Goal: Go to known website: Go to known website

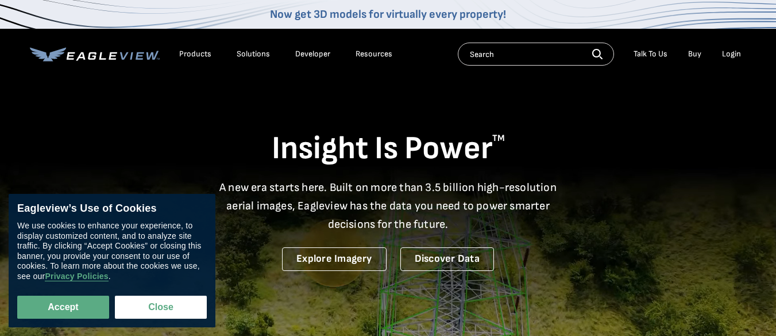
click at [732, 55] on div "Login" at bounding box center [731, 54] width 19 height 10
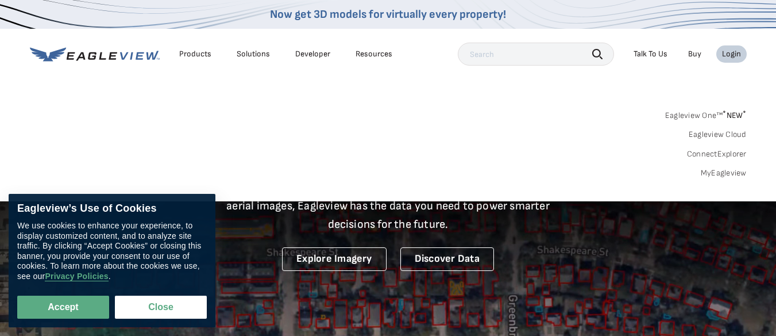
click at [734, 56] on div "Login" at bounding box center [731, 54] width 19 height 10
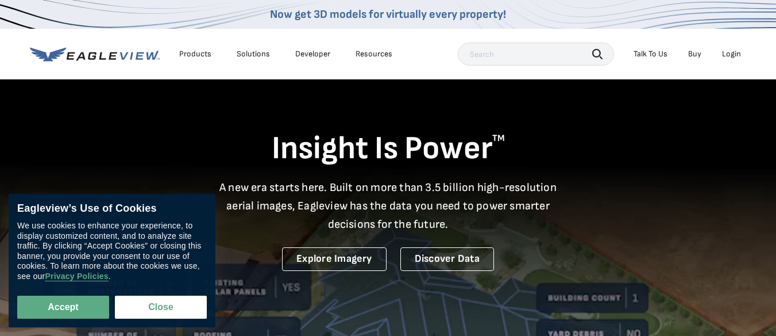
click at [734, 56] on div "Login" at bounding box center [731, 54] width 19 height 10
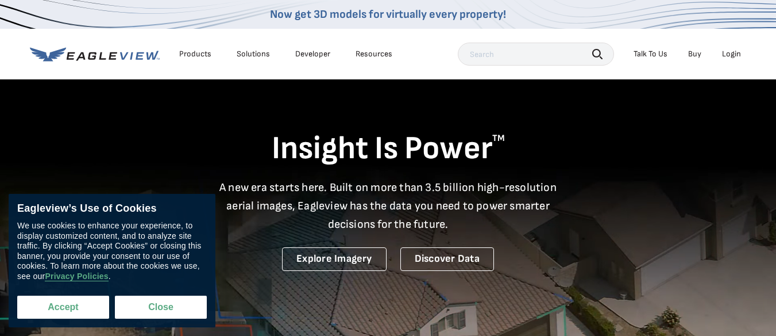
click at [85, 309] on button "Accept" at bounding box center [63, 306] width 92 height 23
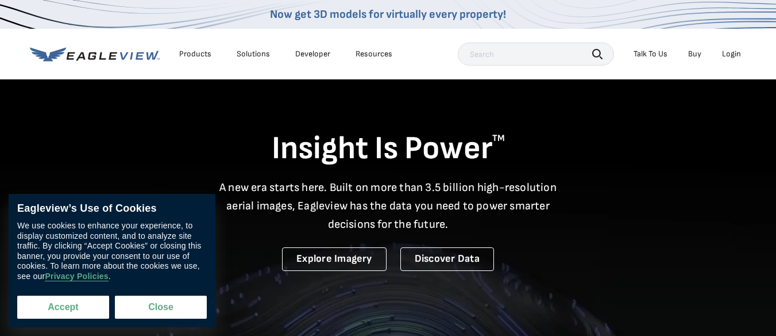
checkbox input "true"
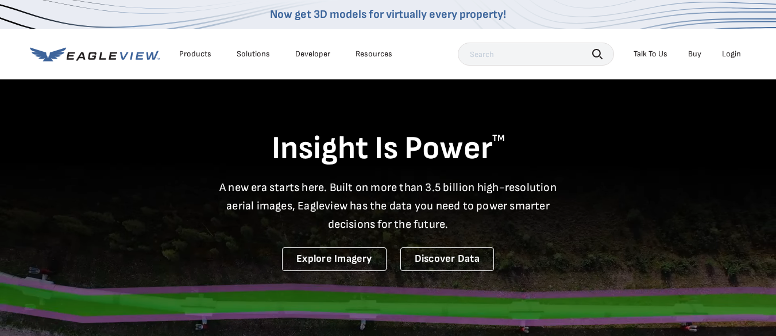
click at [733, 53] on div "Login" at bounding box center [731, 54] width 19 height 10
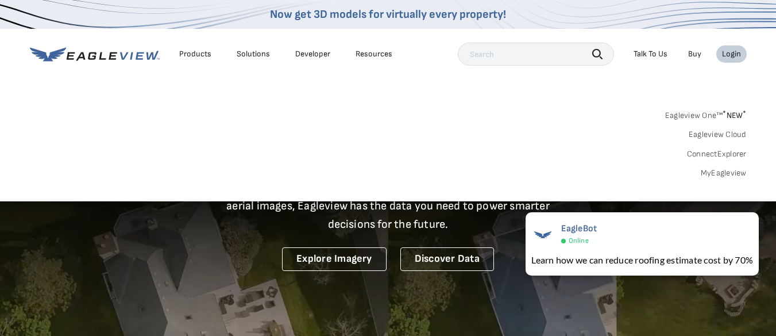
click at [710, 116] on link "Eagleview One™ * NEW *" at bounding box center [706, 113] width 82 height 13
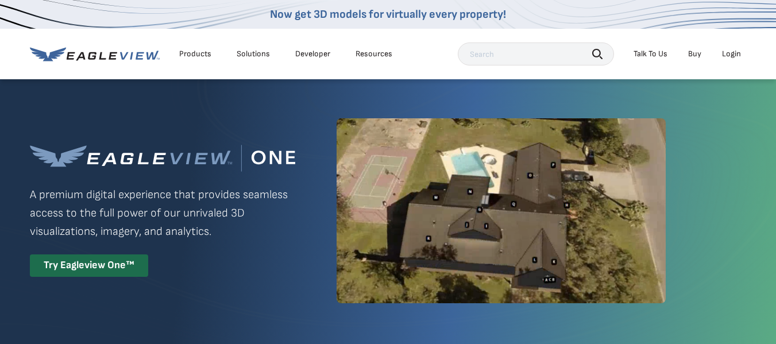
click at [730, 55] on div "Login" at bounding box center [731, 54] width 19 height 10
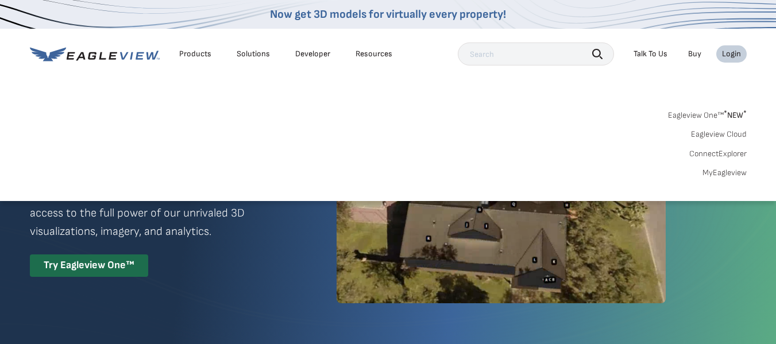
click at [718, 172] on link "MyEagleview" at bounding box center [725, 173] width 44 height 10
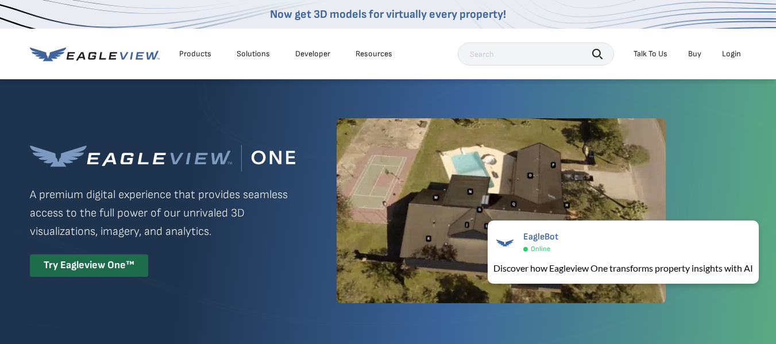
click at [738, 55] on div "Login" at bounding box center [731, 54] width 19 height 10
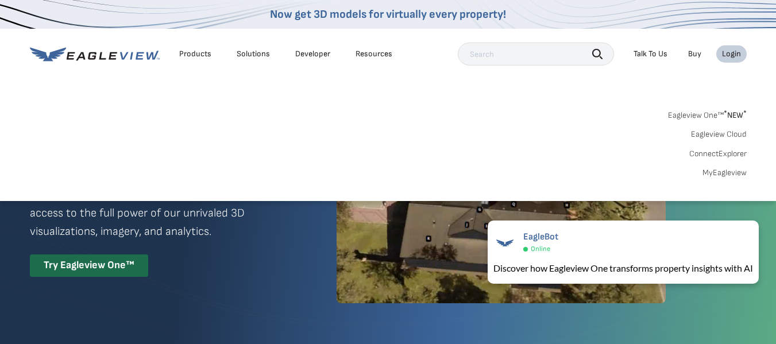
click at [715, 176] on link "MyEagleview" at bounding box center [725, 173] width 44 height 10
